Goal: Obtain resource: Obtain resource

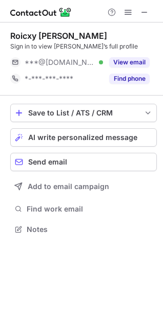
scroll to position [222, 163]
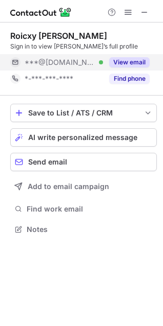
click at [138, 62] on button "View email" at bounding box center [129, 62] width 40 height 10
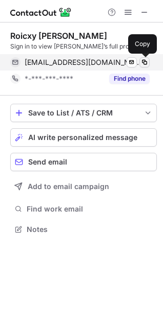
click at [144, 59] on span at bounding box center [144, 62] width 8 height 8
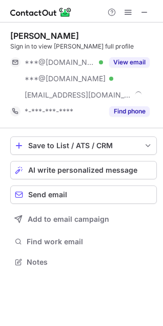
scroll to position [255, 163]
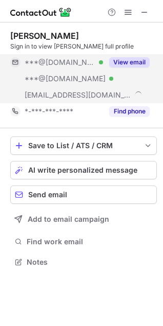
click at [118, 60] on button "View email" at bounding box center [129, 62] width 40 height 10
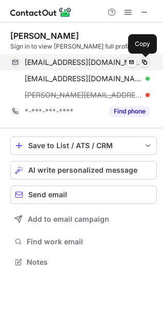
click at [144, 61] on span at bounding box center [144, 62] width 8 height 8
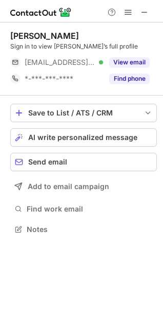
scroll to position [222, 163]
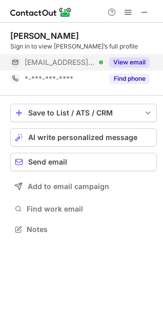
click at [132, 57] on div "View email" at bounding box center [126, 62] width 47 height 16
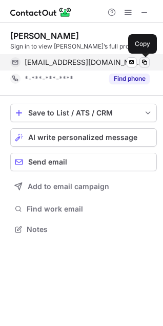
click at [142, 63] on span at bounding box center [144, 62] width 8 height 8
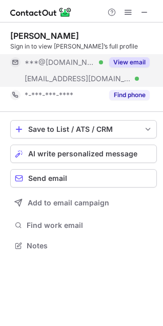
scroll to position [239, 163]
click at [134, 60] on button "View email" at bounding box center [129, 62] width 40 height 10
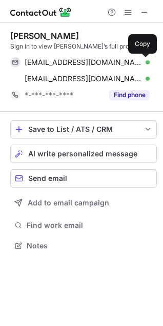
click at [140, 63] on span at bounding box center [144, 62] width 8 height 8
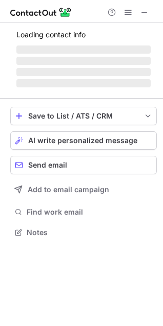
scroll to position [239, 163]
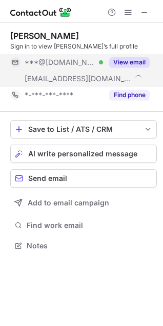
click at [134, 55] on div "View email" at bounding box center [126, 62] width 47 height 16
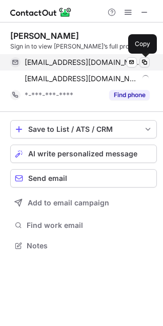
click at [142, 60] on span at bounding box center [144, 62] width 8 height 8
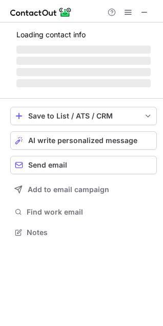
scroll to position [239, 163]
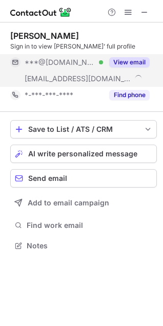
click at [133, 62] on button "View email" at bounding box center [129, 62] width 40 height 10
